Goal: Transaction & Acquisition: Purchase product/service

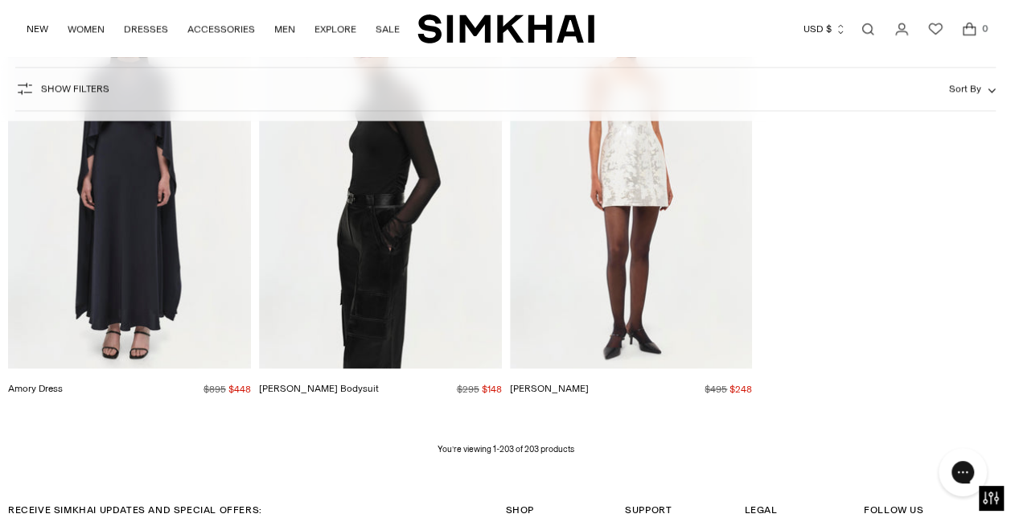
scroll to position [22513, 0]
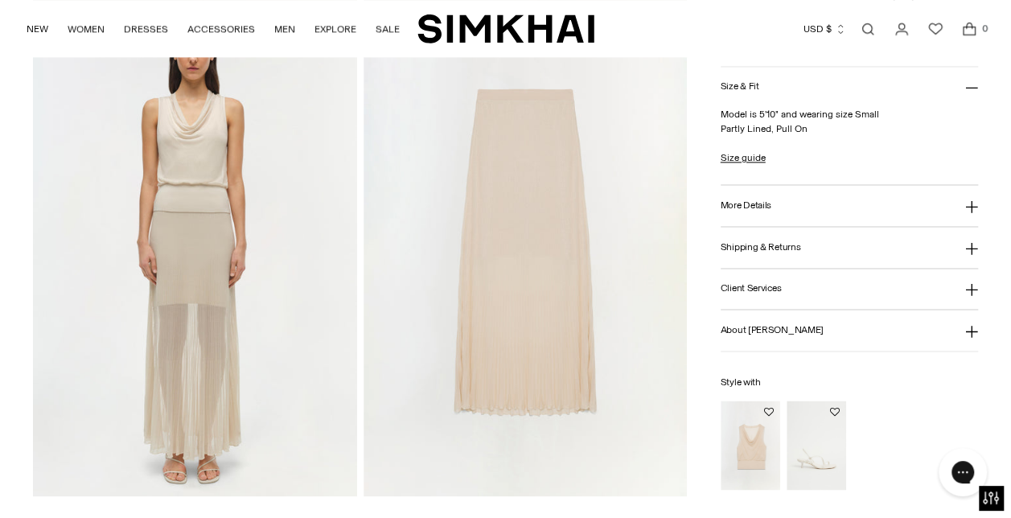
scroll to position [1126, 0]
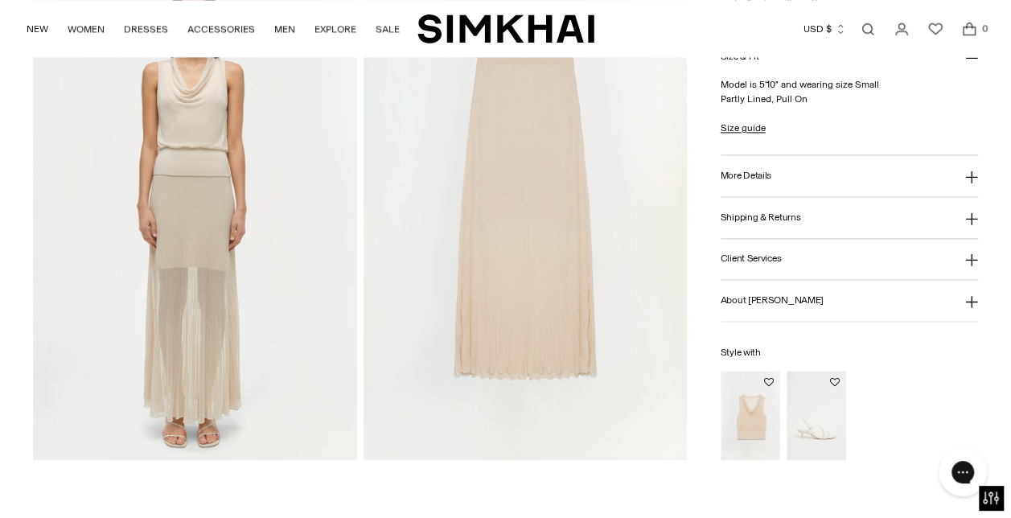
click at [184, 288] on img at bounding box center [194, 216] width 323 height 485
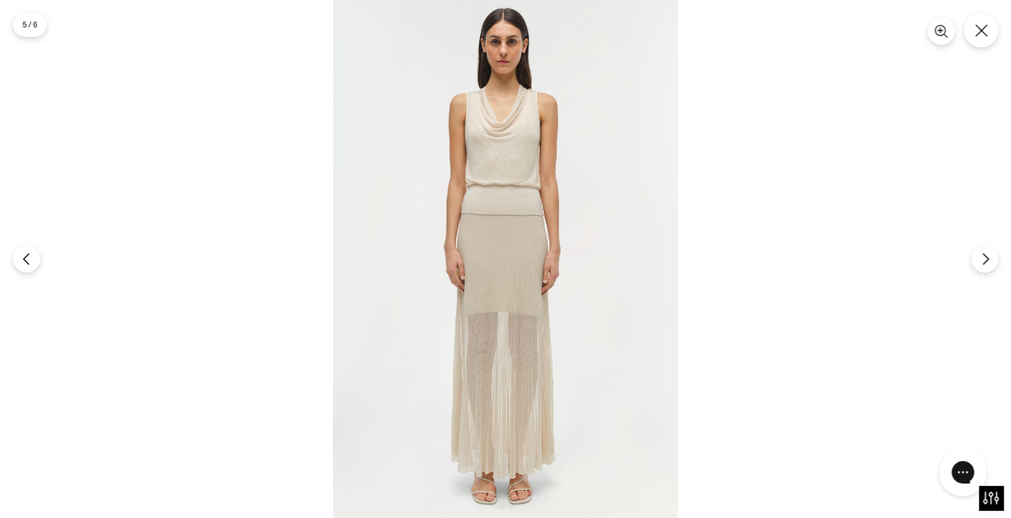
click at [497, 267] on img at bounding box center [505, 259] width 345 height 518
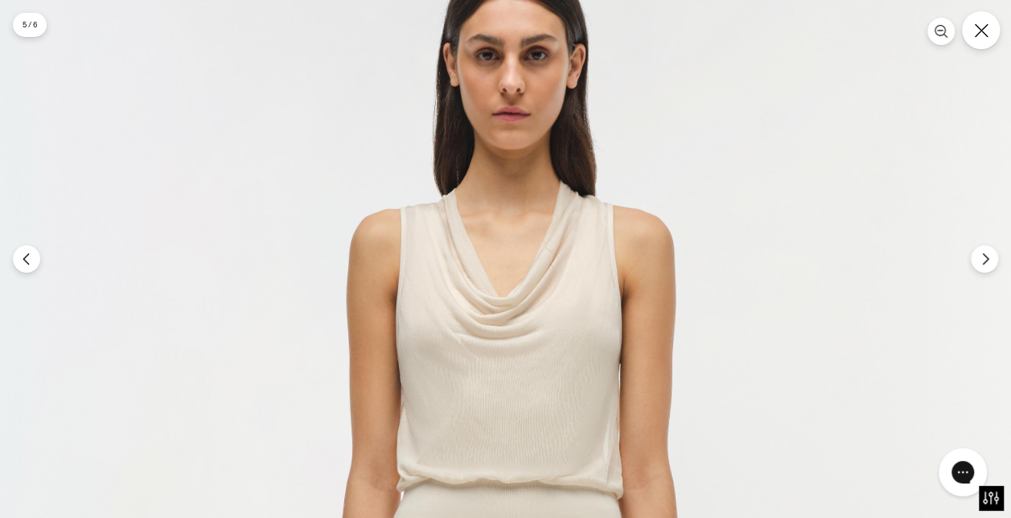
click at [986, 41] on button "Close" at bounding box center [981, 30] width 38 height 38
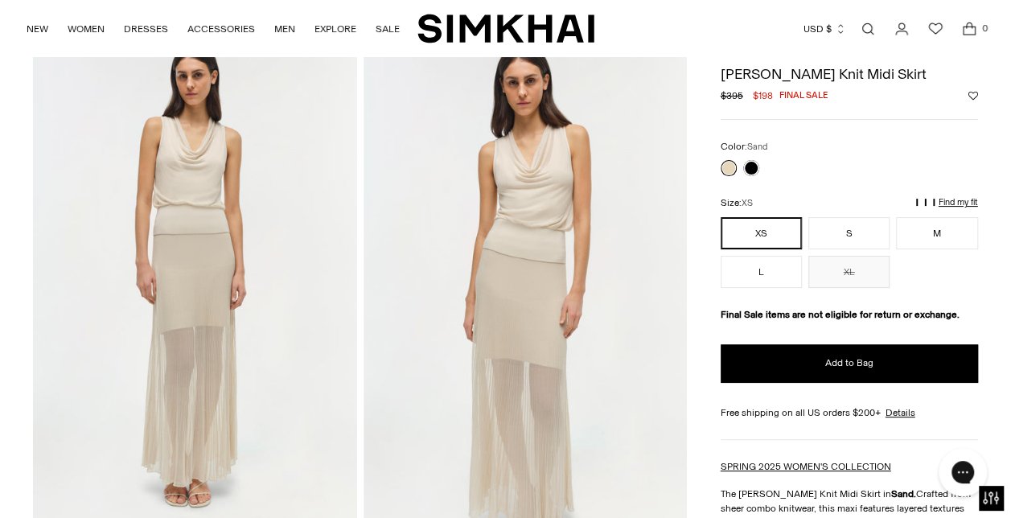
scroll to position [80, 0]
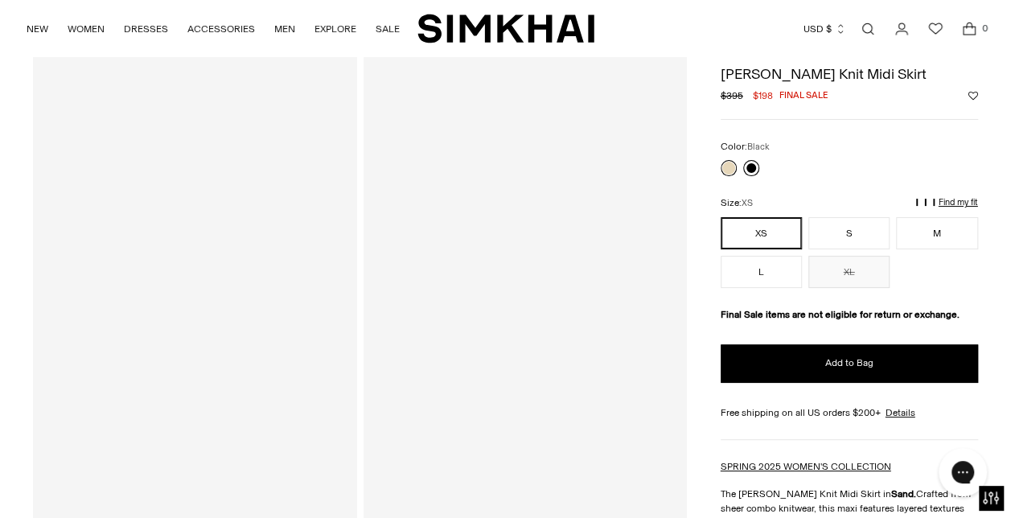
click at [753, 168] on link at bounding box center [751, 169] width 16 height 16
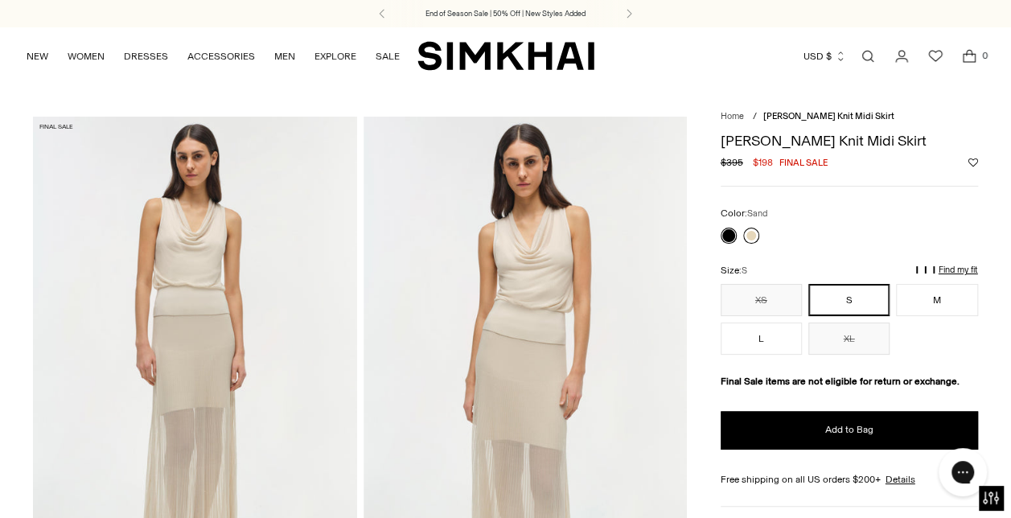
click at [751, 236] on link at bounding box center [751, 236] width 16 height 16
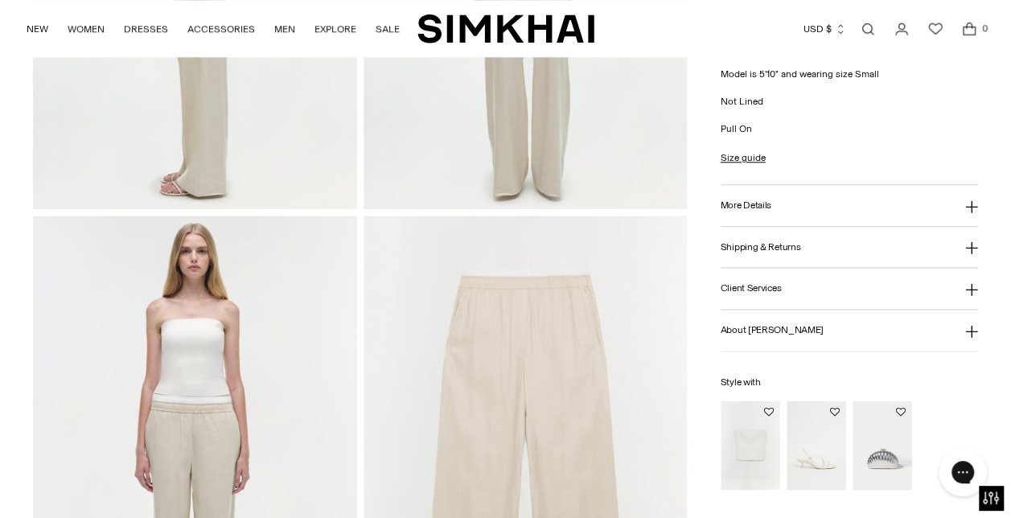
scroll to position [965, 0]
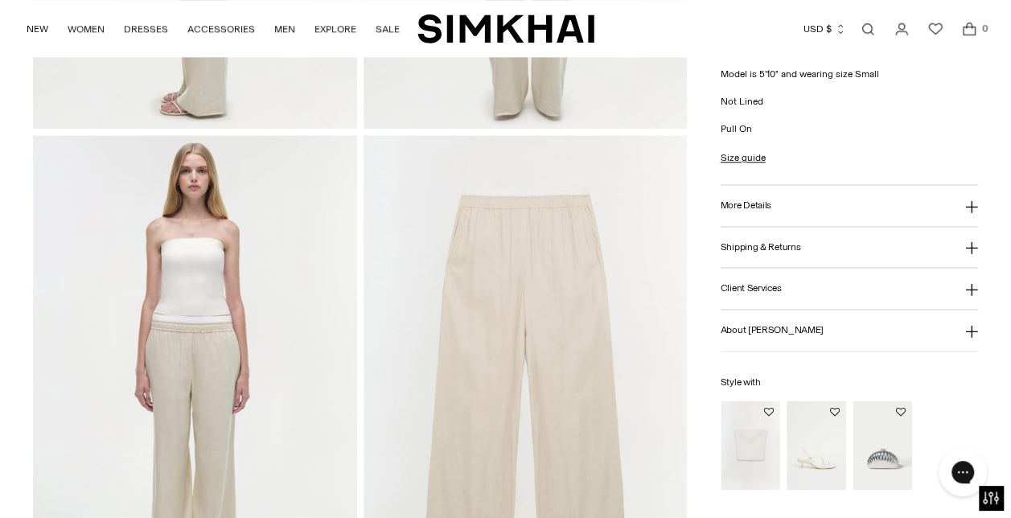
drag, startPoint x: 499, startPoint y: 105, endPoint x: 817, endPoint y: 391, distance: 428.2
click at [835, 384] on h6 "Style with" at bounding box center [848, 382] width 257 height 10
click at [0, 0] on img "Nicole Strapless Compact Knit Top" at bounding box center [0, 0] width 0 height 0
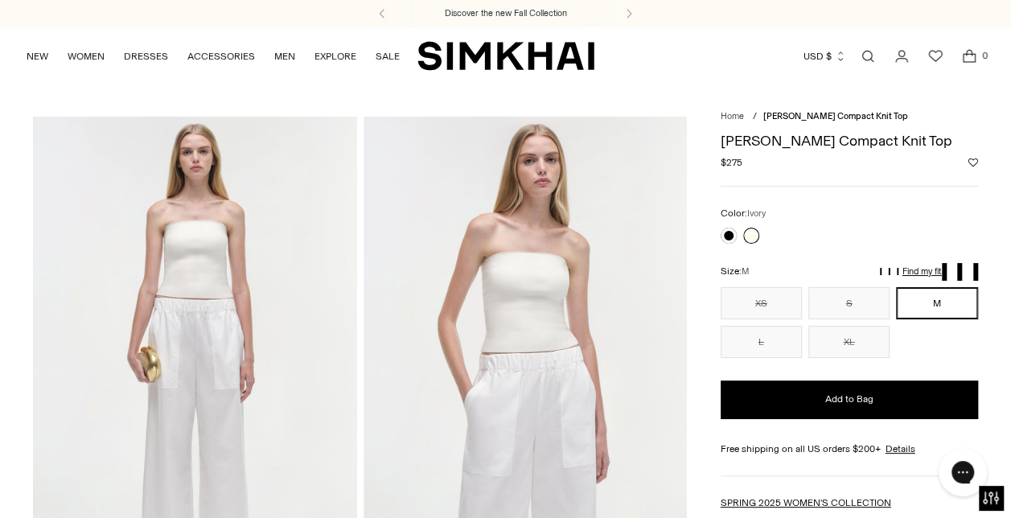
click at [544, 256] on img at bounding box center [524, 359] width 323 height 485
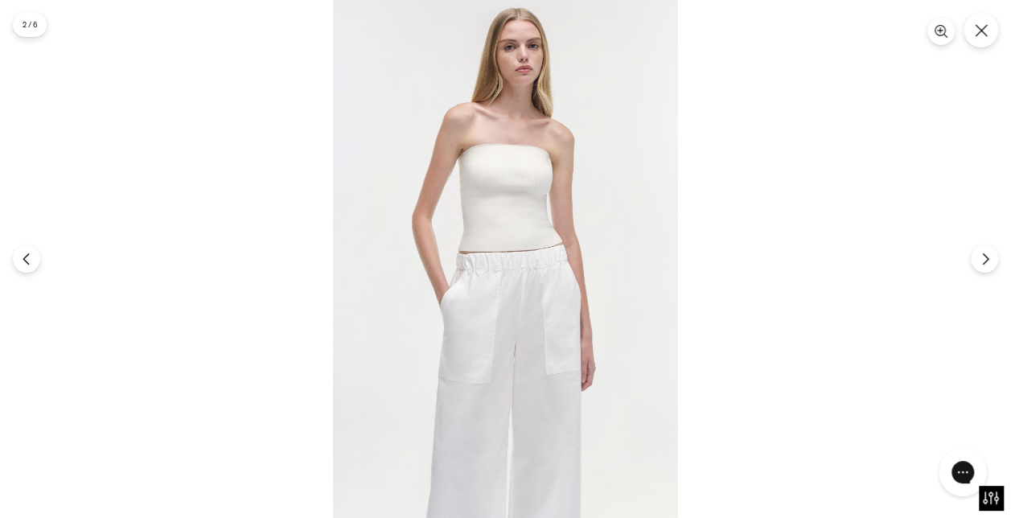
click at [544, 256] on img at bounding box center [505, 259] width 345 height 518
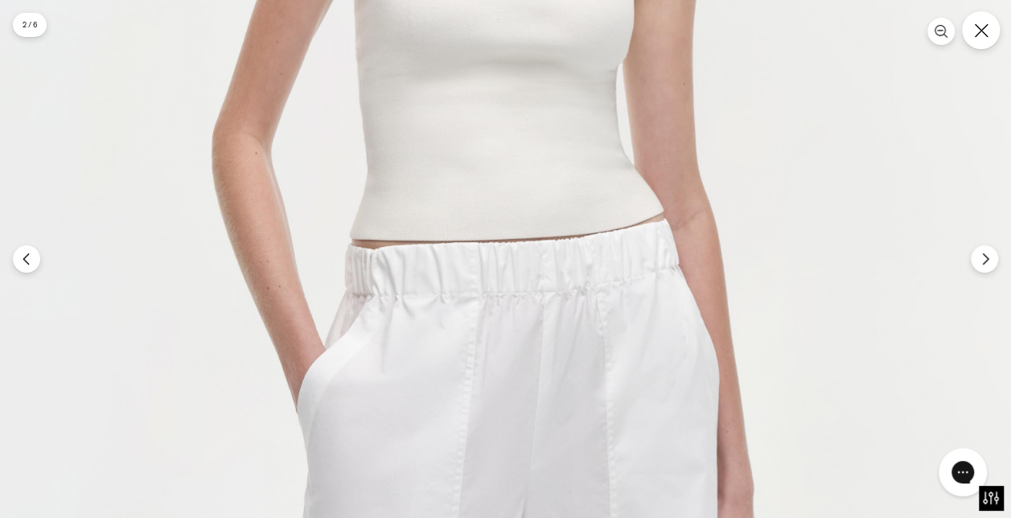
click at [989, 25] on button "Close" at bounding box center [981, 30] width 38 height 38
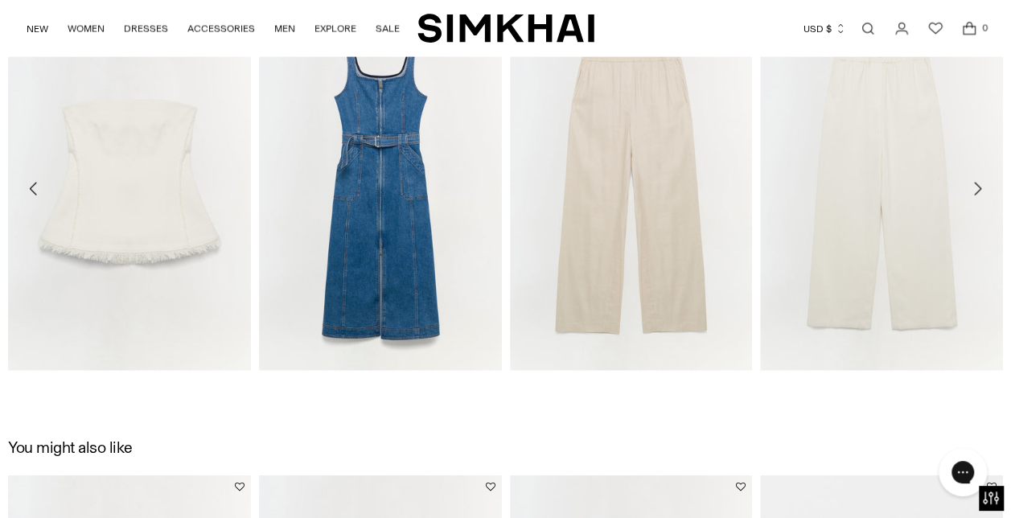
scroll to position [1769, 0]
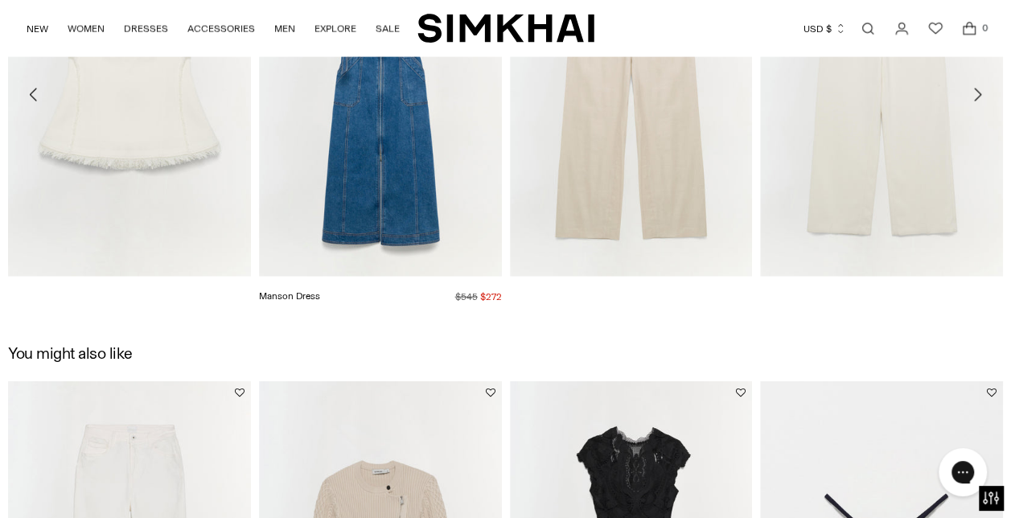
click at [0, 0] on img "Manson Dress" at bounding box center [0, 0] width 0 height 0
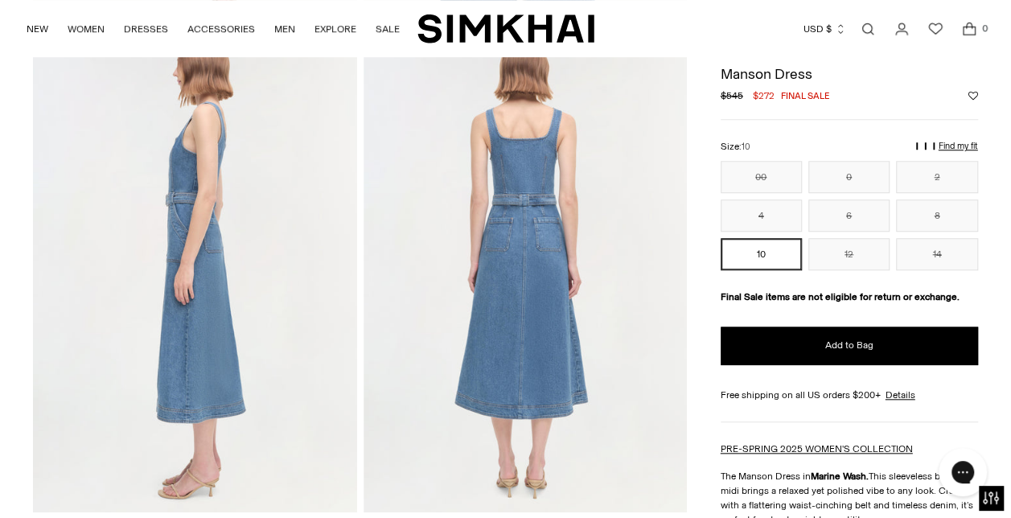
scroll to position [402, 0]
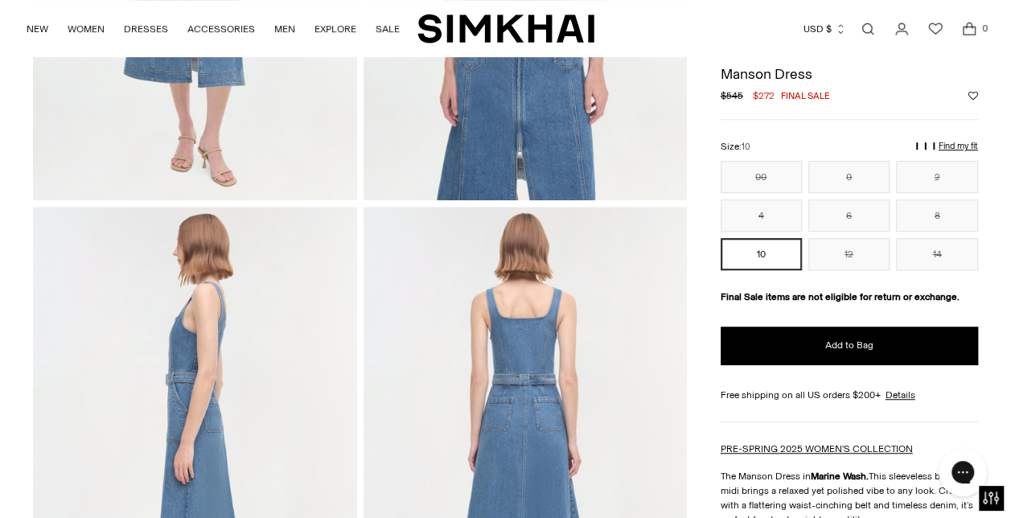
click at [859, 21] on link "Open search modal" at bounding box center [867, 29] width 32 height 32
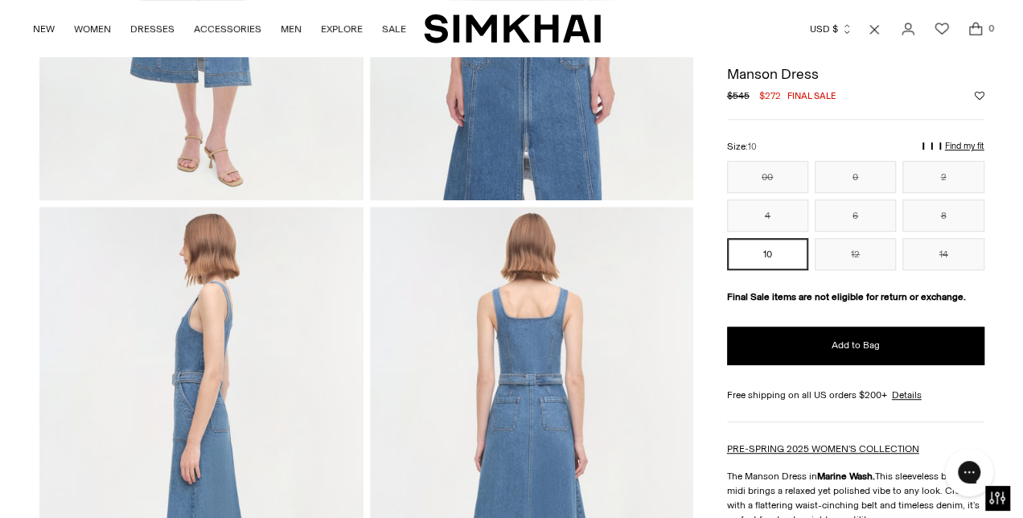
scroll to position [0, 0]
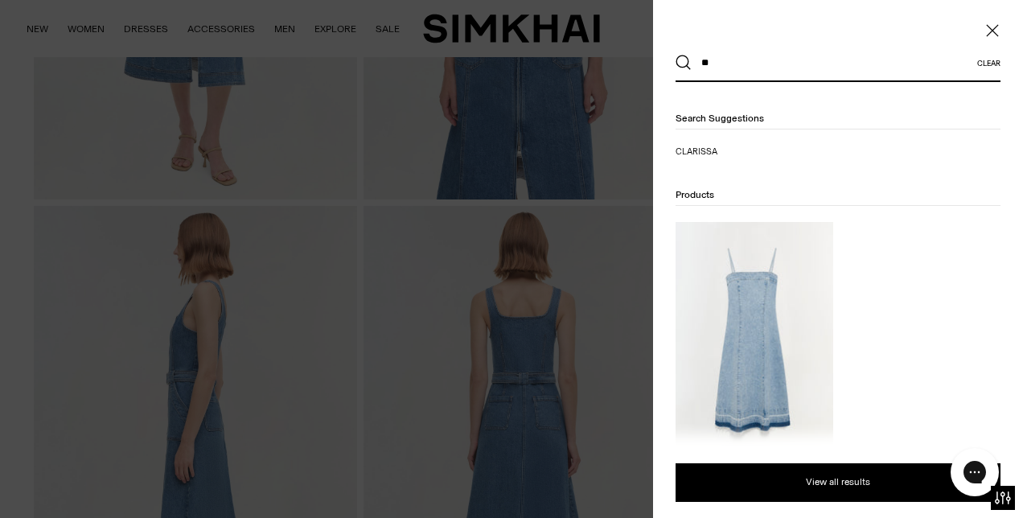
type input "*"
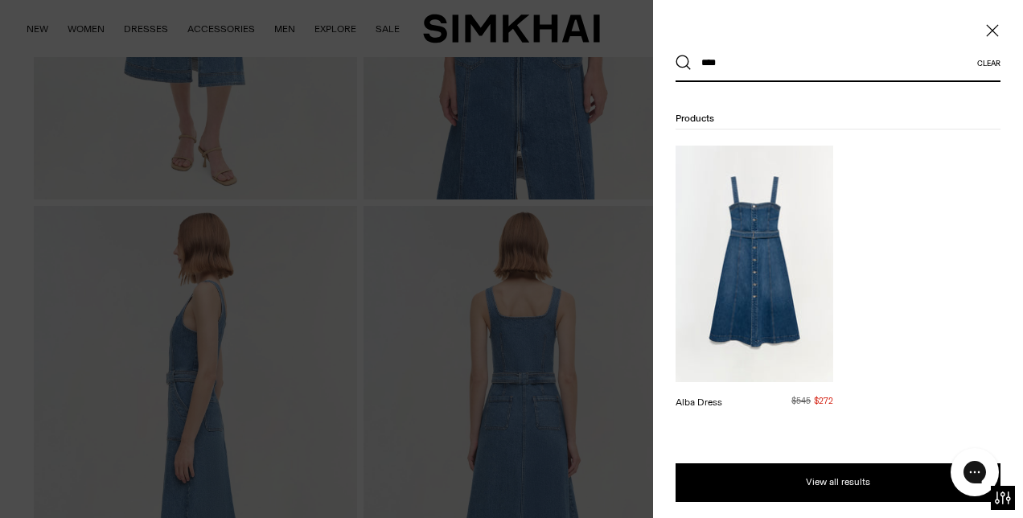
type input "****"
click at [741, 234] on img at bounding box center [754, 264] width 158 height 236
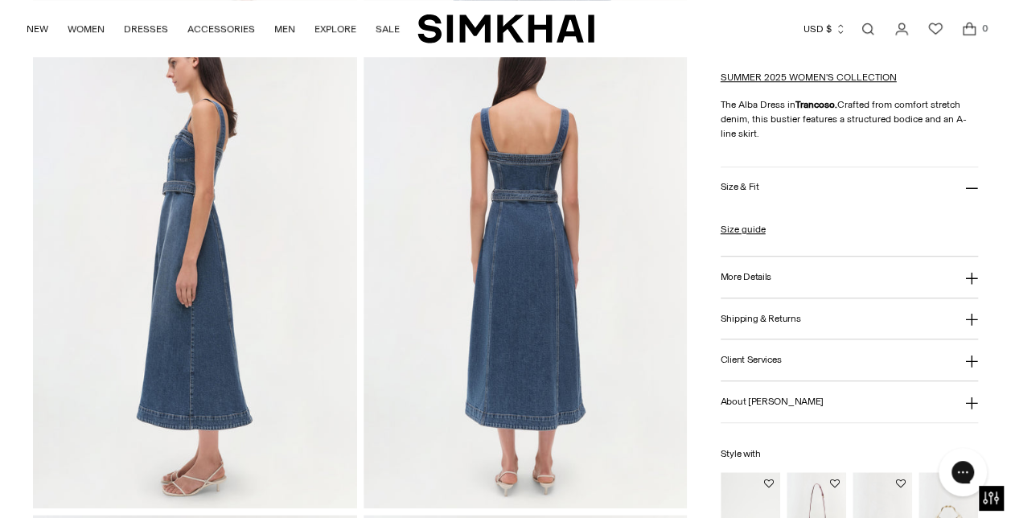
scroll to position [563, 0]
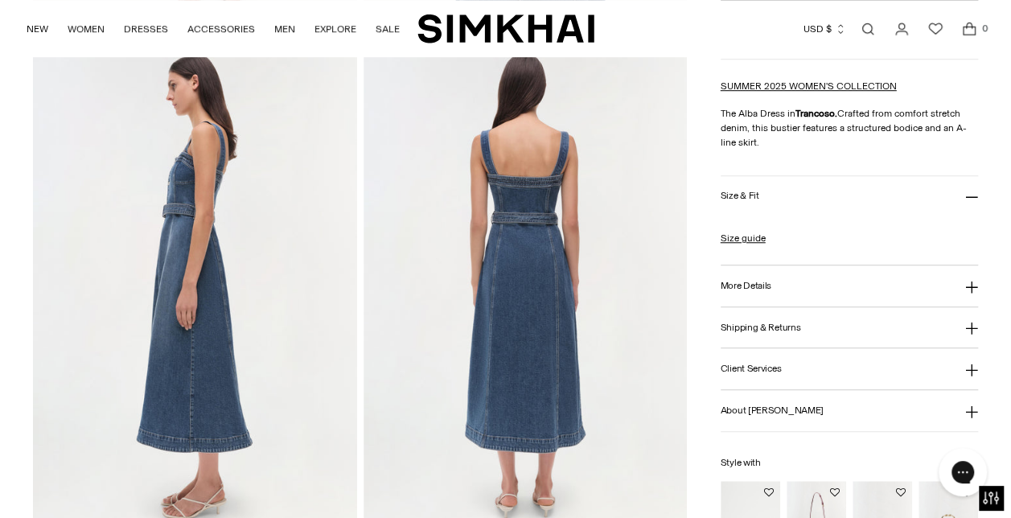
click at [761, 281] on h3 "More Details" at bounding box center [745, 286] width 51 height 10
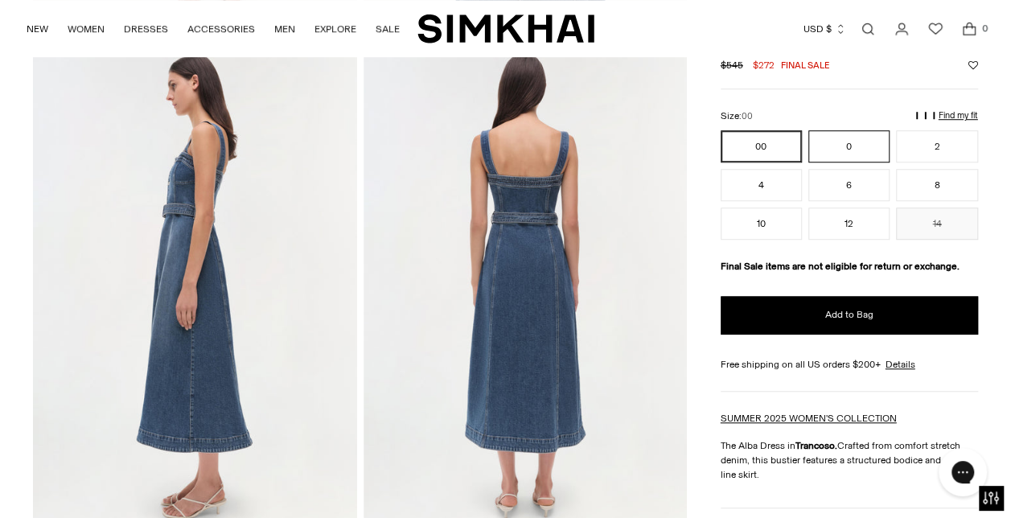
click at [846, 147] on button "0" at bounding box center [848, 145] width 81 height 32
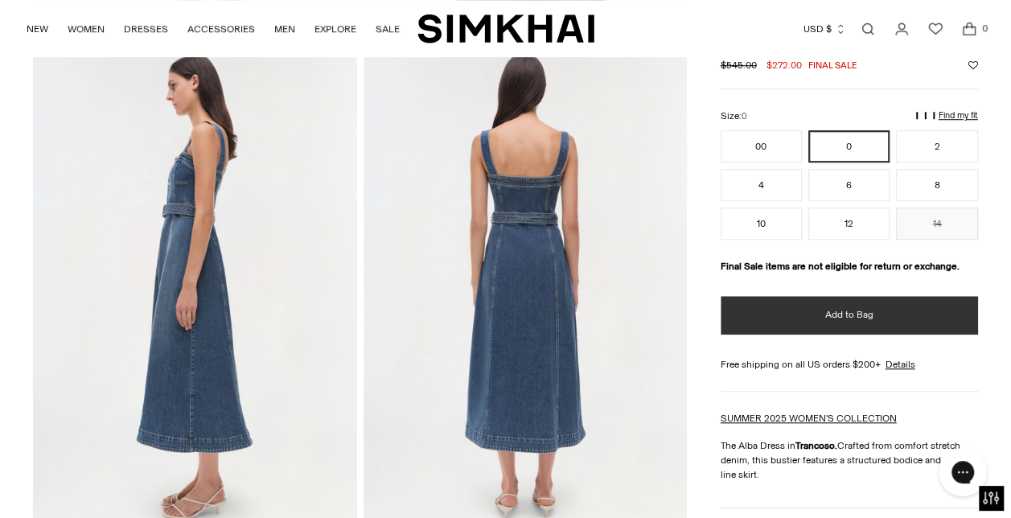
click at [810, 302] on button "Add to Bag" at bounding box center [848, 314] width 257 height 39
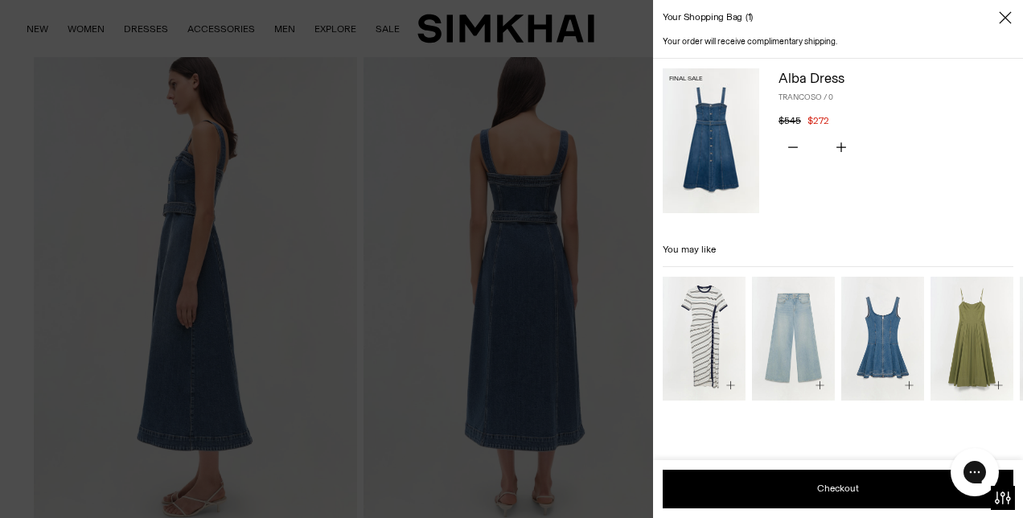
click at [0, 0] on img "Eleodra Dress" at bounding box center [0, 0] width 0 height 0
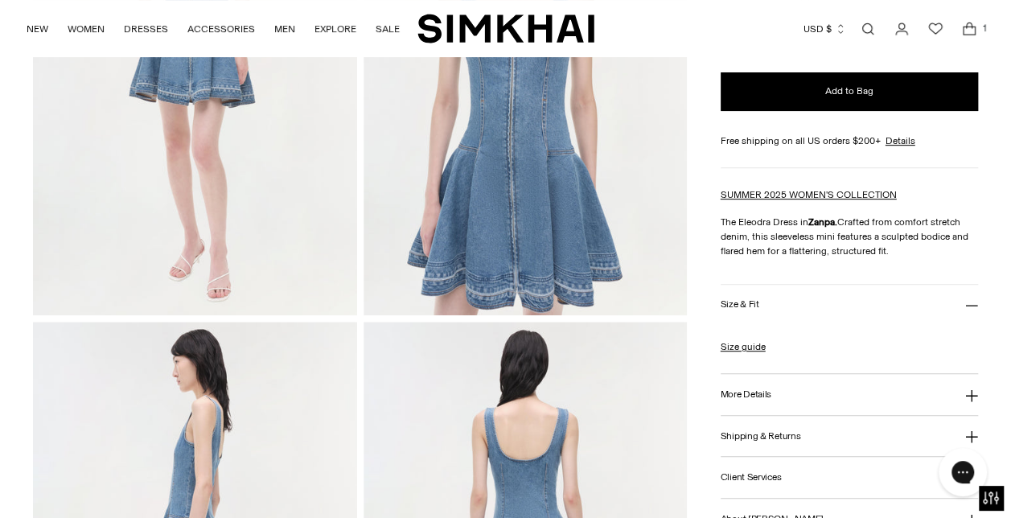
scroll to position [322, 0]
